Goal: Use online tool/utility: Utilize a website feature to perform a specific function

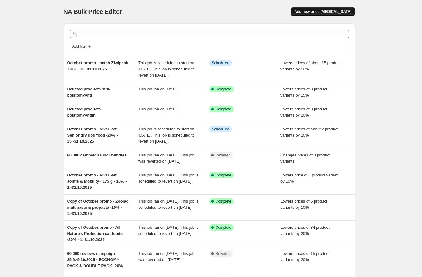
click at [328, 8] on button "Add new price [MEDICAL_DATA]" at bounding box center [322, 11] width 64 height 9
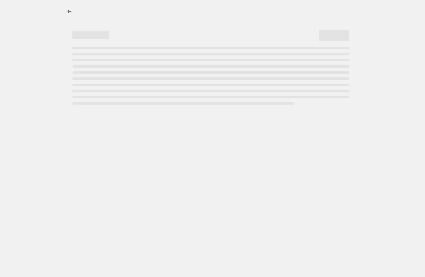
select select "percentage"
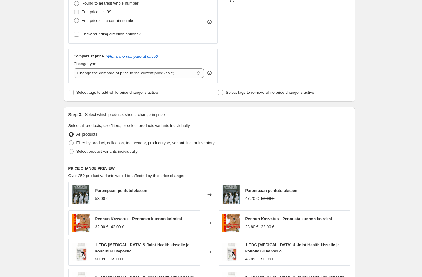
scroll to position [183, 0]
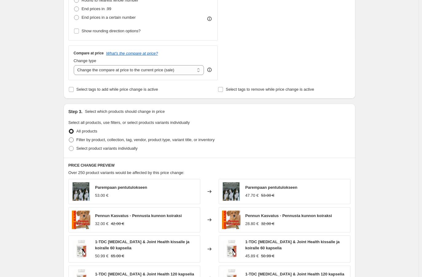
click at [108, 138] on span "Filter by product, collection, tag, vendor, product type, variant title, or inv…" at bounding box center [145, 139] width 138 height 5
click at [69, 138] on input "Filter by product, collection, tag, vendor, product type, variant title, or inv…" at bounding box center [69, 137] width 0 height 0
radio input "true"
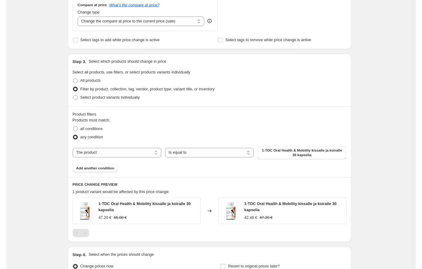
scroll to position [234, 0]
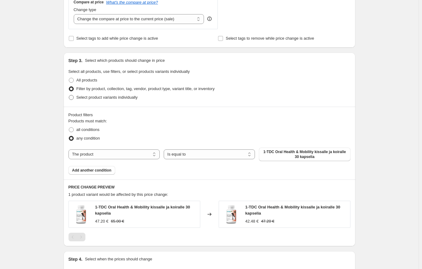
click at [125, 96] on span "Select product variants individually" at bounding box center [106, 97] width 61 height 5
click at [69, 95] on input "Select product variants individually" at bounding box center [69, 95] width 0 height 0
radio input "true"
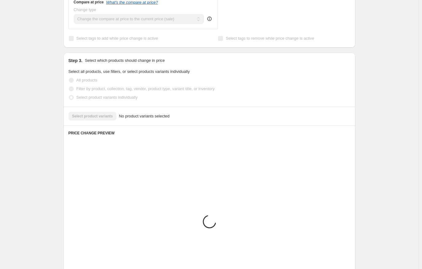
scroll to position [208, 0]
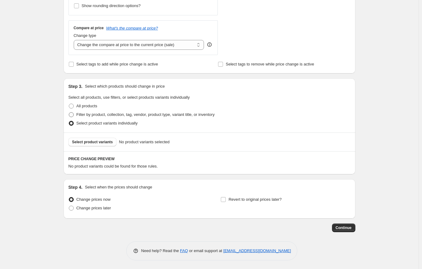
click at [130, 90] on div "Step 3. Select which products should change in price Select all products, use f…" at bounding box center [210, 105] width 292 height 54
click at [153, 114] on span "Filter by product, collection, tag, vendor, product type, variant title, or inv…" at bounding box center [145, 114] width 138 height 5
click at [69, 112] on input "Filter by product, collection, tag, vendor, product type, variant title, or inv…" at bounding box center [69, 112] width 0 height 0
radio input "true"
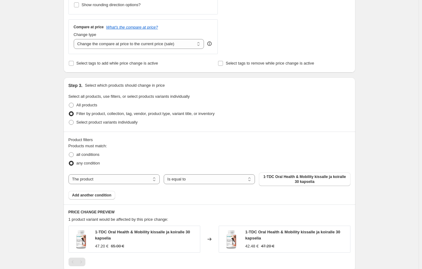
scroll to position [211, 0]
